Goal: Entertainment & Leisure: Consume media (video, audio)

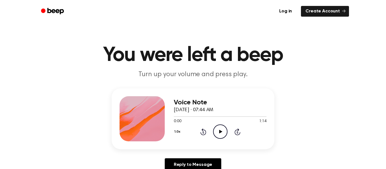
click at [220, 130] on icon "Play Audio" at bounding box center [220, 132] width 14 height 14
click at [223, 132] on icon "Play Audio" at bounding box center [220, 132] width 14 height 14
click at [220, 131] on icon at bounding box center [220, 132] width 3 height 4
click at [221, 130] on icon "Play Audio" at bounding box center [220, 132] width 14 height 14
click at [221, 130] on icon at bounding box center [220, 132] width 3 height 4
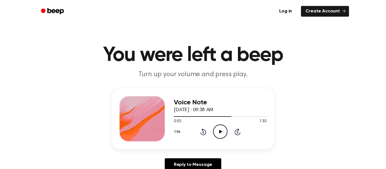
click at [221, 132] on icon at bounding box center [220, 132] width 3 height 4
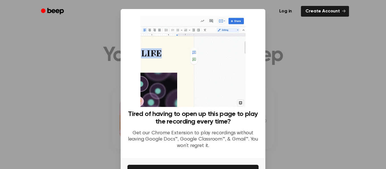
click at [332, 139] on div at bounding box center [193, 84] width 386 height 169
click at [329, 137] on div at bounding box center [193, 84] width 386 height 169
click at [259, 33] on div "Tired of having to open up this page to play the recording every time? Get our …" at bounding box center [193, 83] width 145 height 149
